Goal: Find specific fact

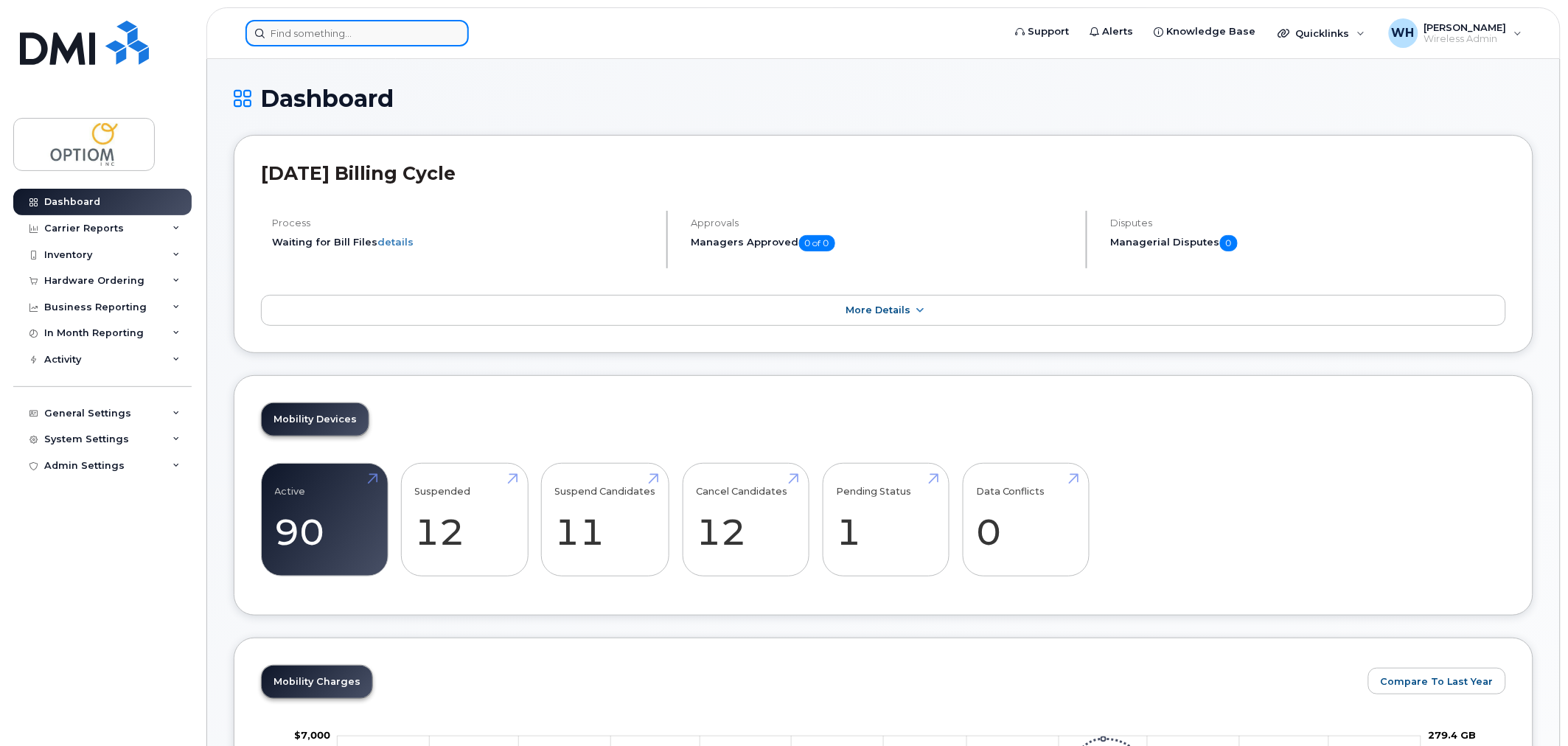
click at [368, 25] on input at bounding box center [357, 33] width 223 height 26
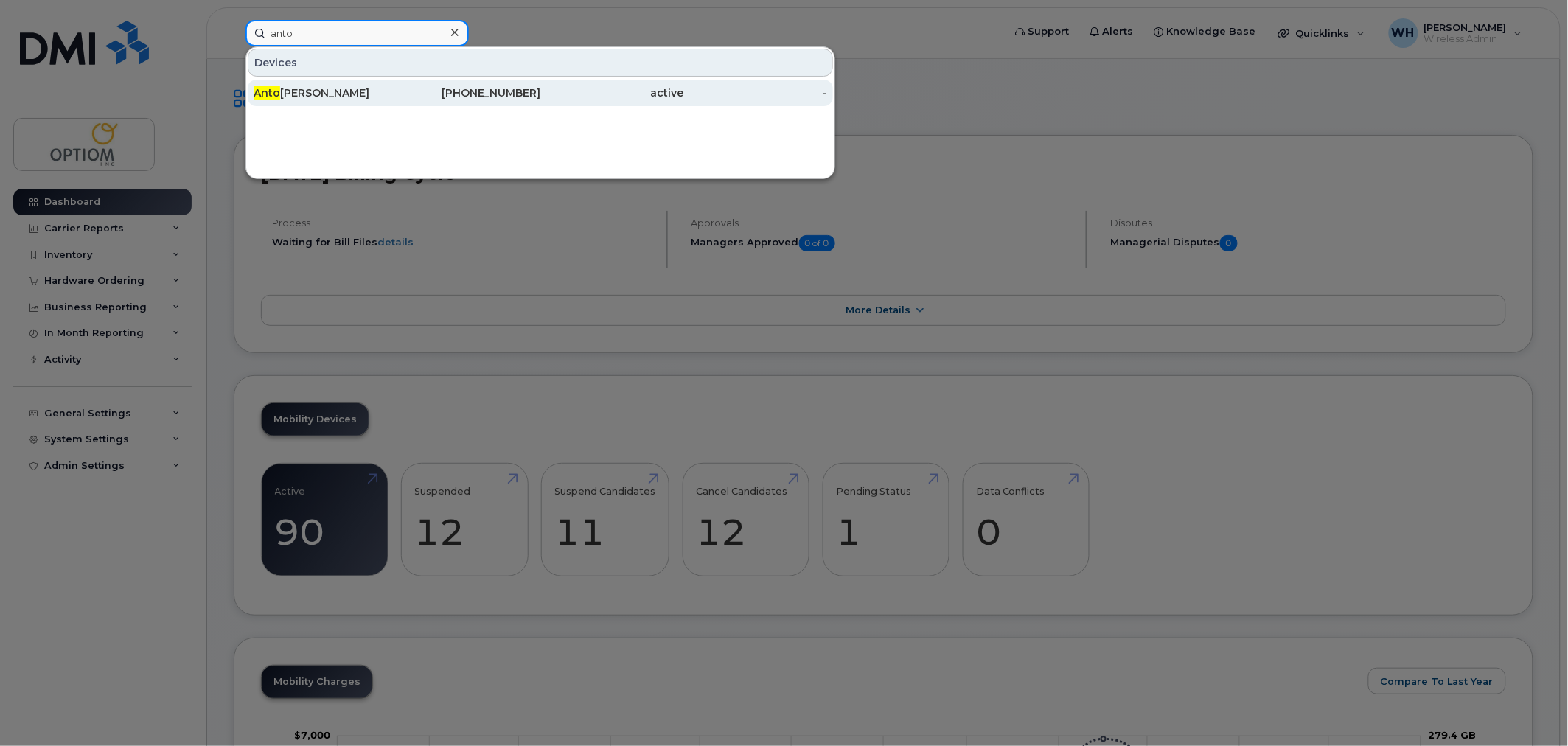
type input "anto"
click at [400, 98] on div "[PHONE_NUMBER]" at bounding box center [469, 92] width 144 height 15
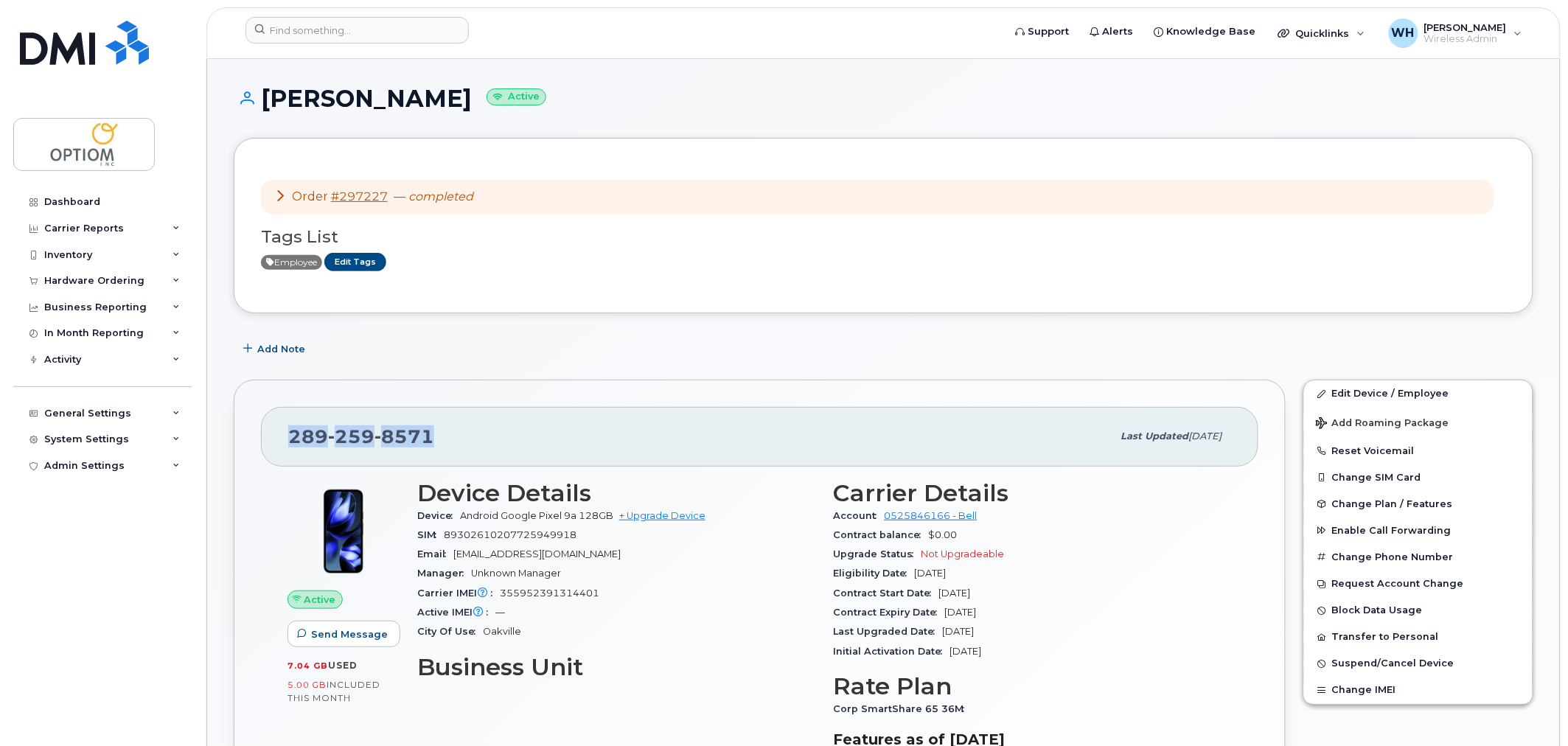
drag, startPoint x: 432, startPoint y: 433, endPoint x: 284, endPoint y: 437, distance: 148.1
click at [284, 437] on div "[PHONE_NUMBER] Last updated [DATE]" at bounding box center [759, 436] width 998 height 59
copy span "[PHONE_NUMBER]"
